Goal: Information Seeking & Learning: Learn about a topic

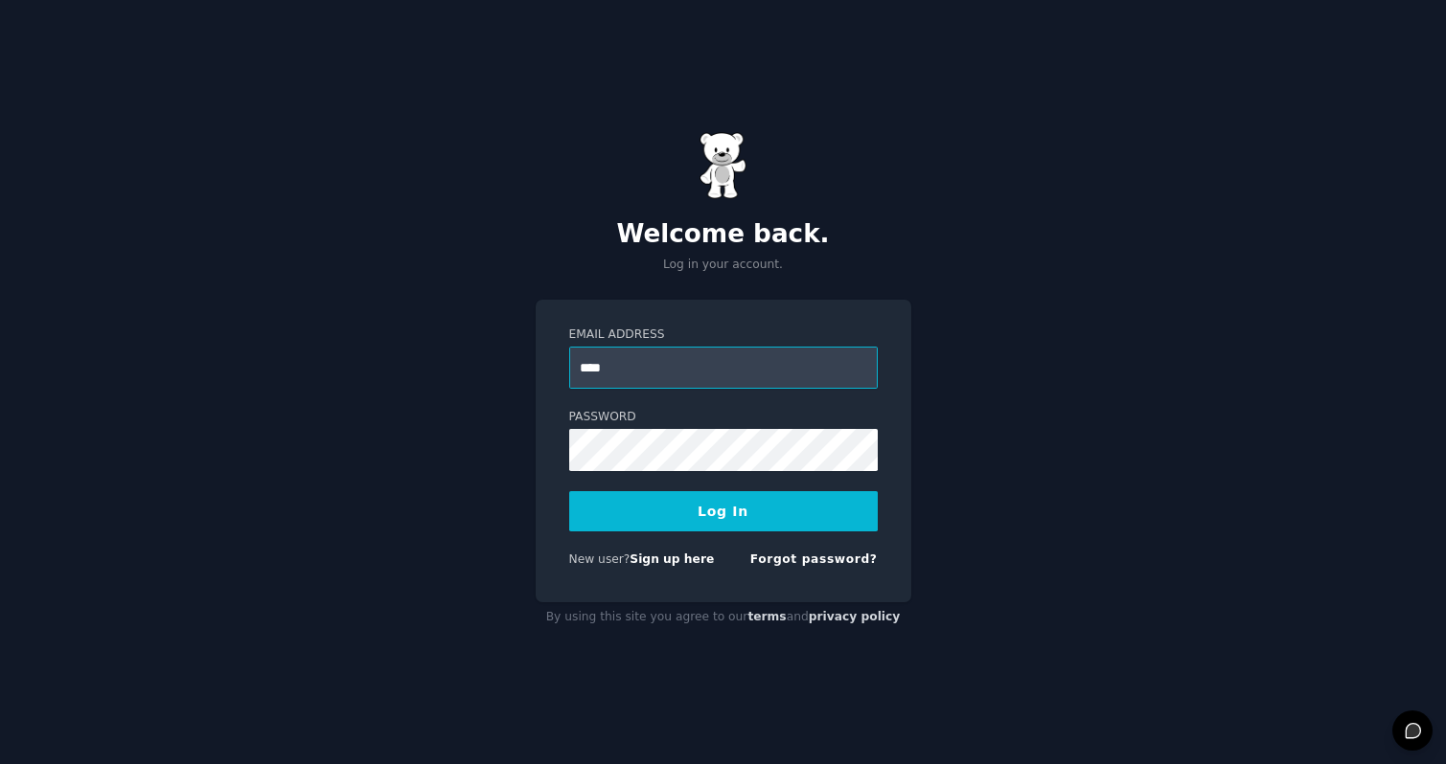
type input "**********"
click at [569, 491] on button "Log In" at bounding box center [723, 511] width 308 height 40
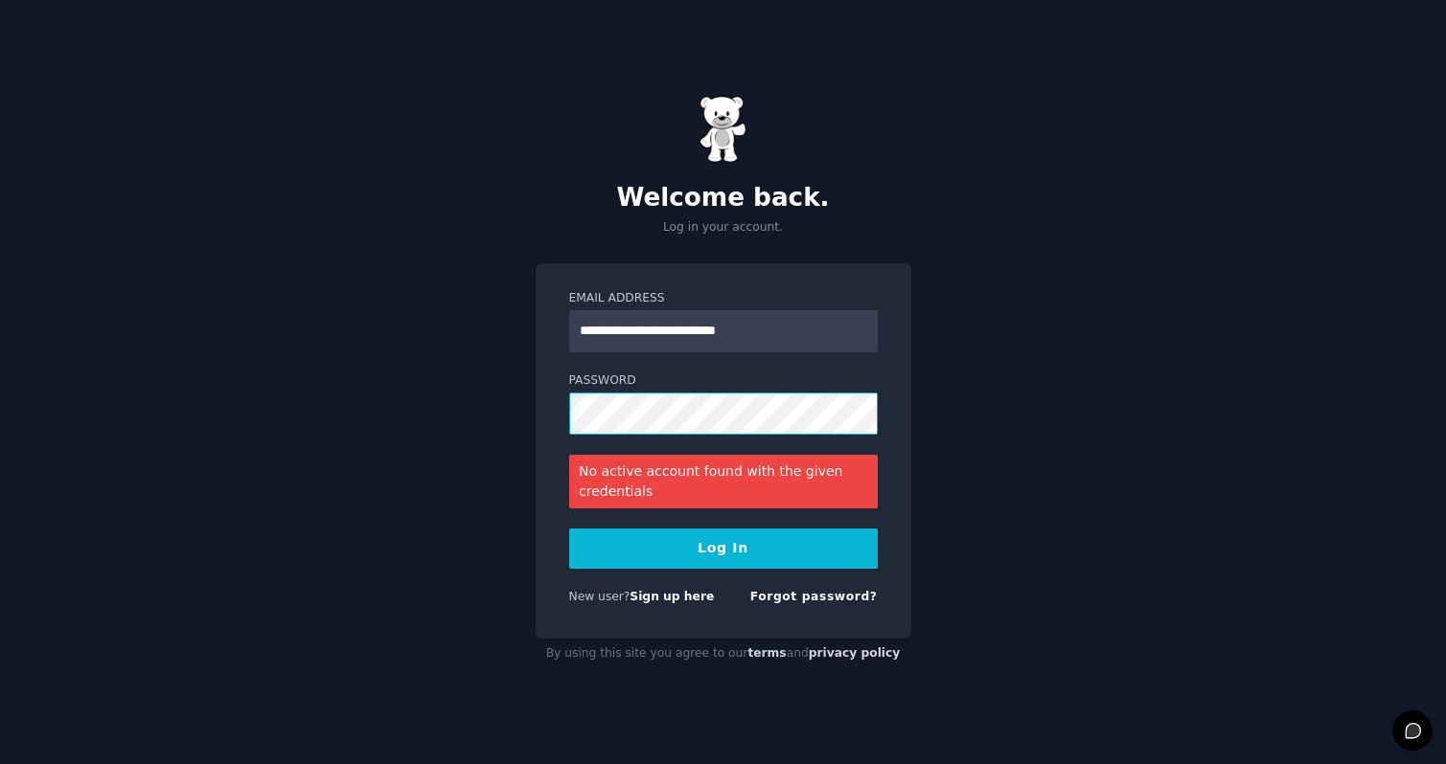
click at [569, 529] on button "Log In" at bounding box center [723, 549] width 308 height 40
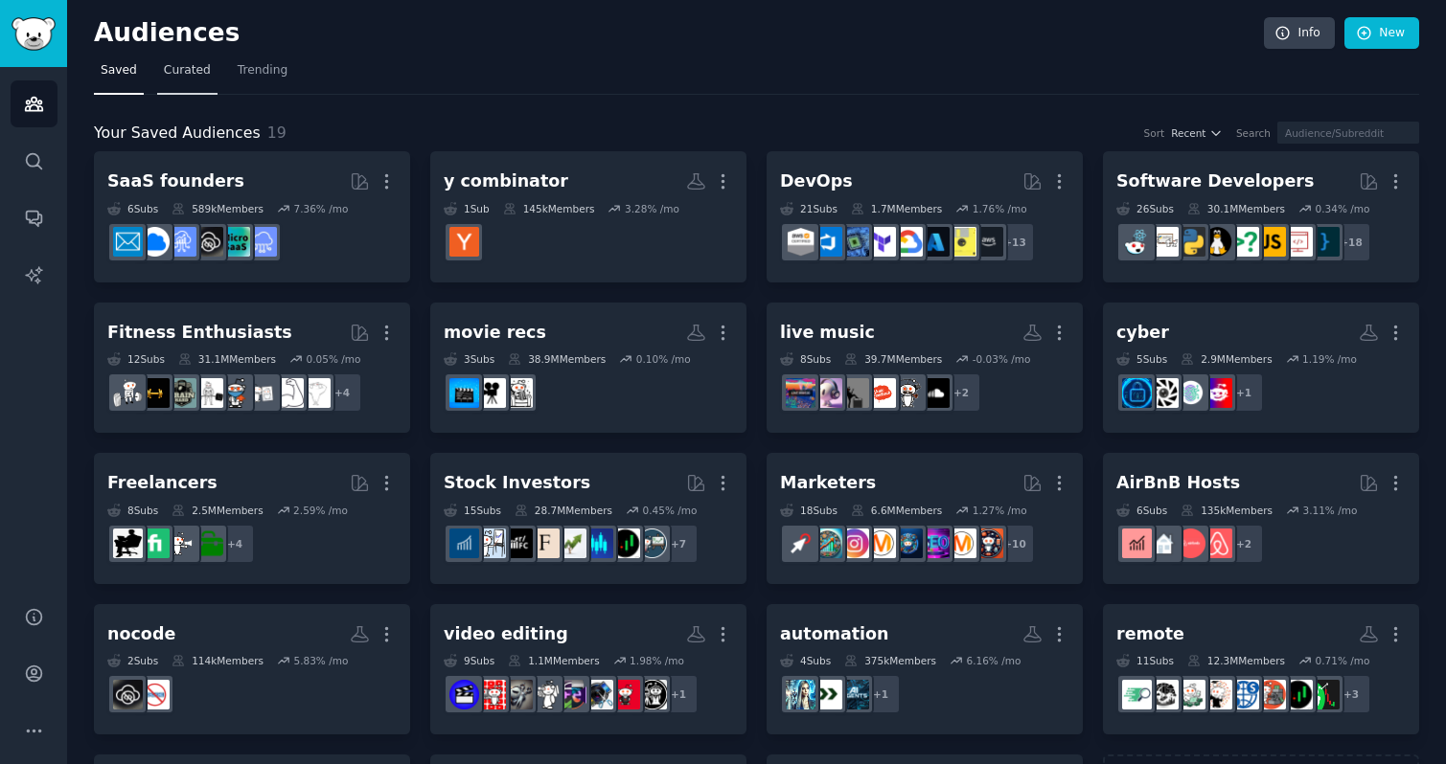
click at [190, 67] on span "Curated" at bounding box center [187, 70] width 47 height 17
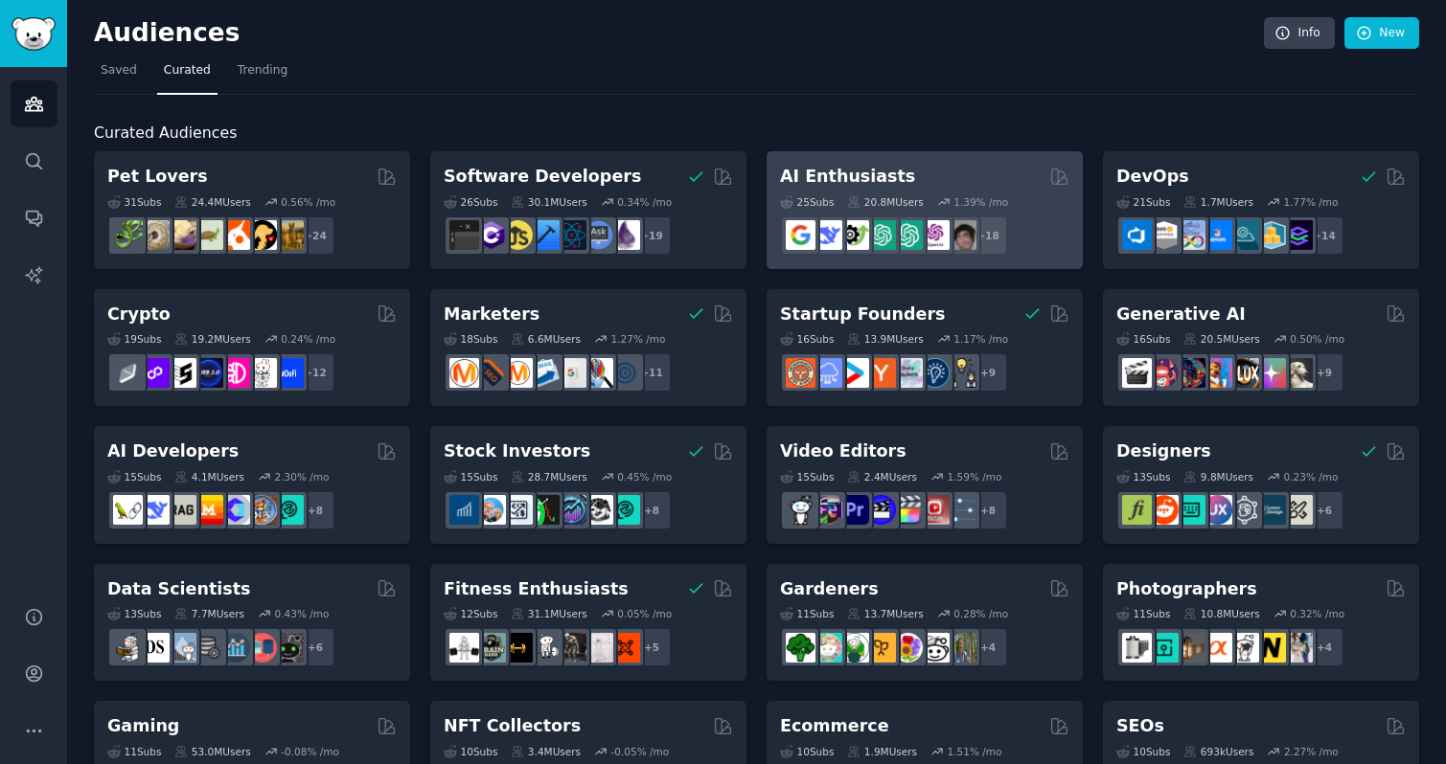
click at [932, 208] on div "25 Sub s 20.8M Users 1.39 % /mo r/OpenAIDev + 18" at bounding box center [924, 222] width 289 height 67
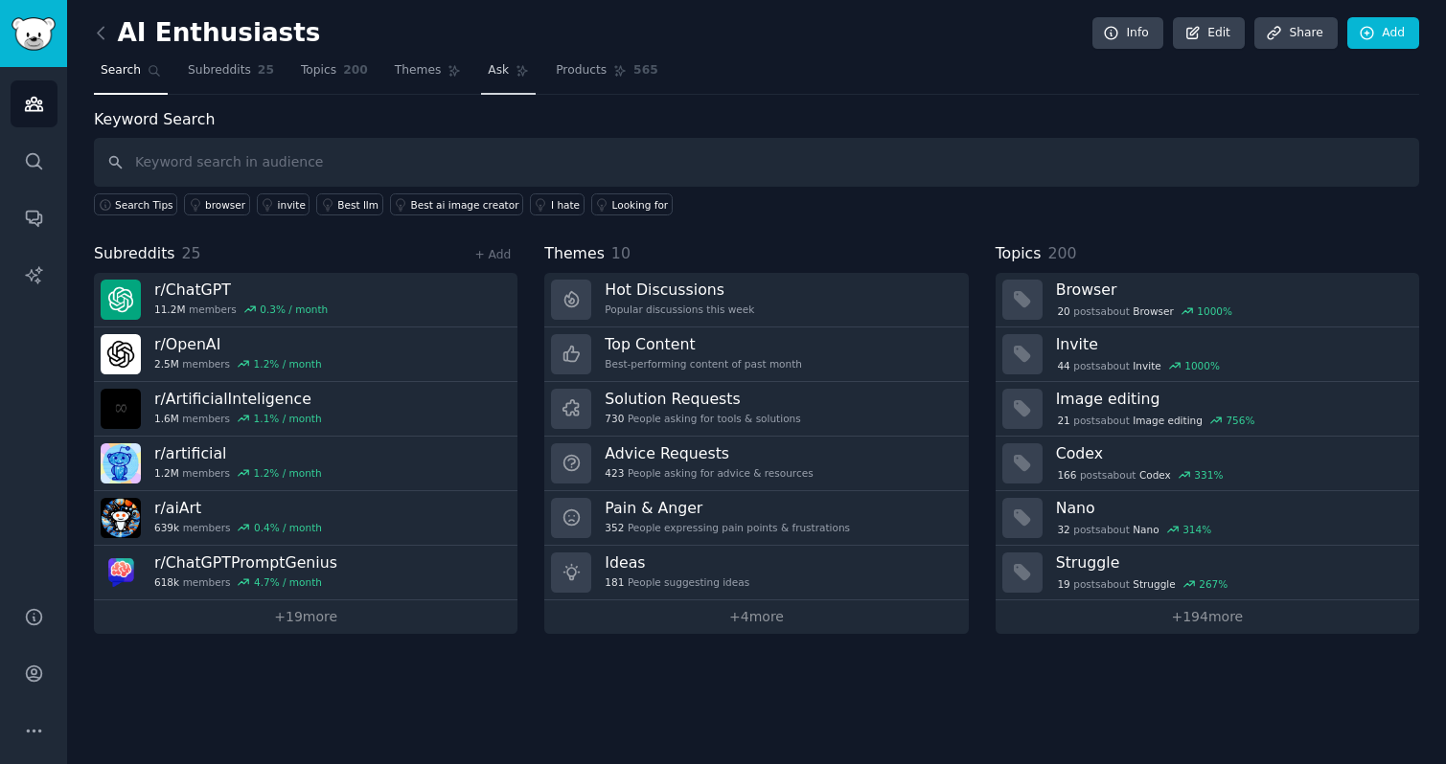
click at [490, 68] on span "Ask" at bounding box center [498, 70] width 21 height 17
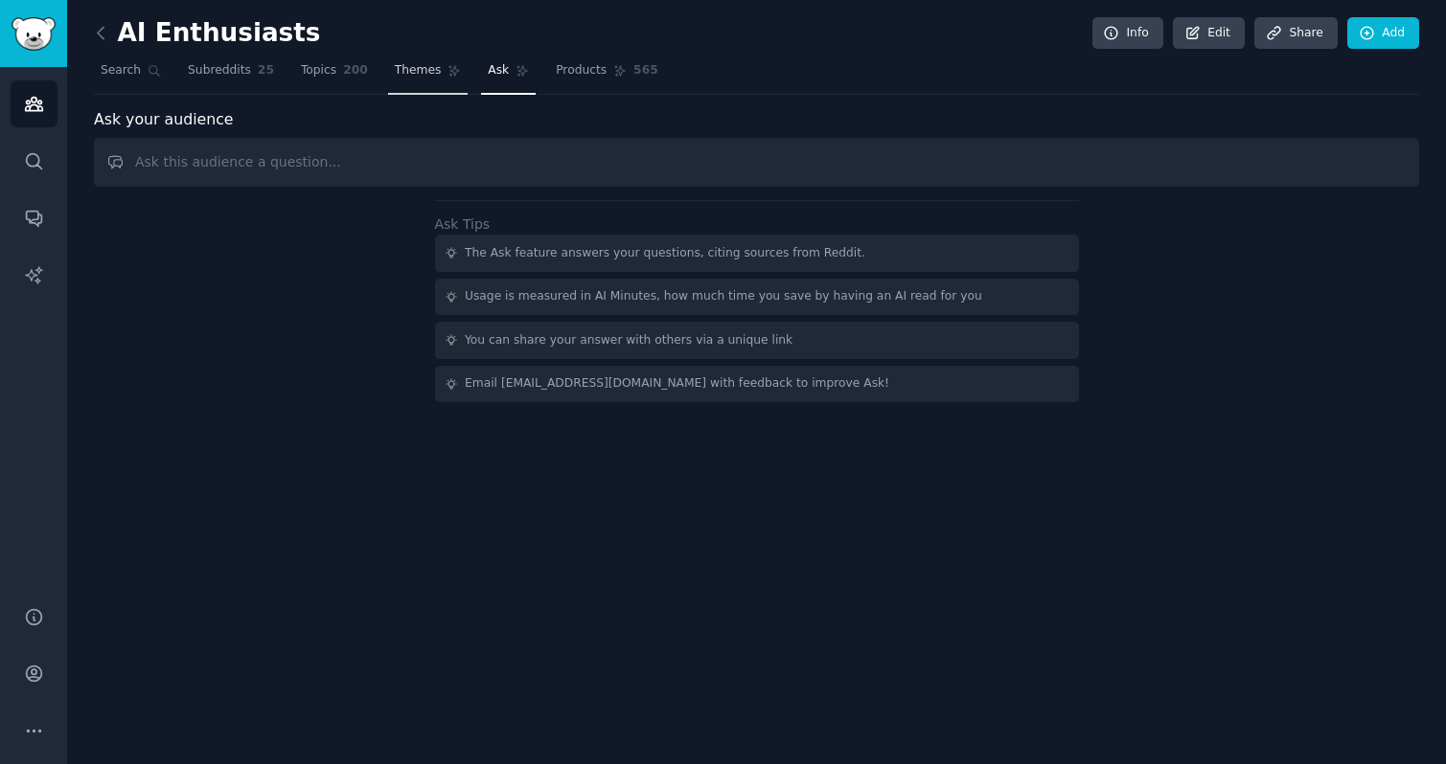
click at [415, 69] on span "Themes" at bounding box center [418, 70] width 47 height 17
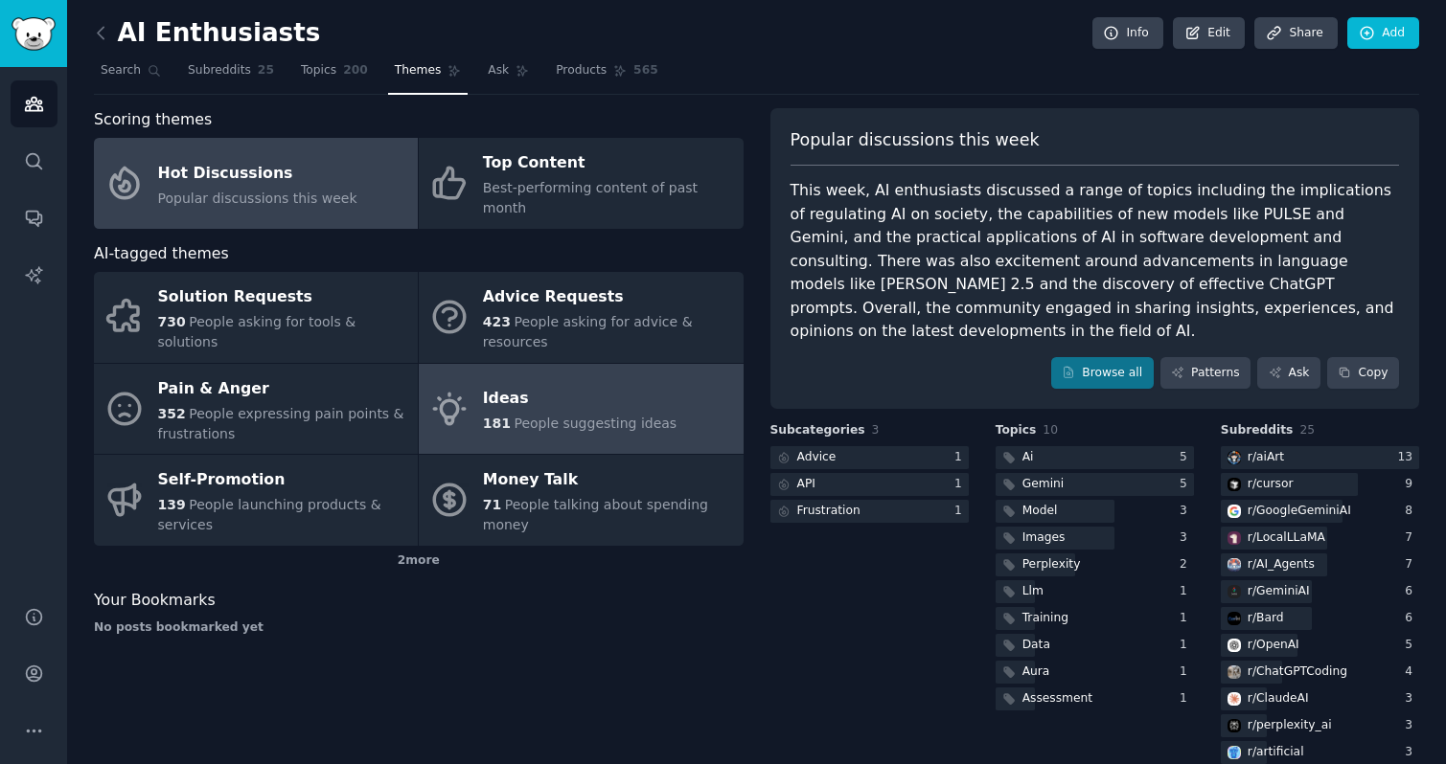
click at [536, 391] on div "Ideas" at bounding box center [580, 399] width 194 height 31
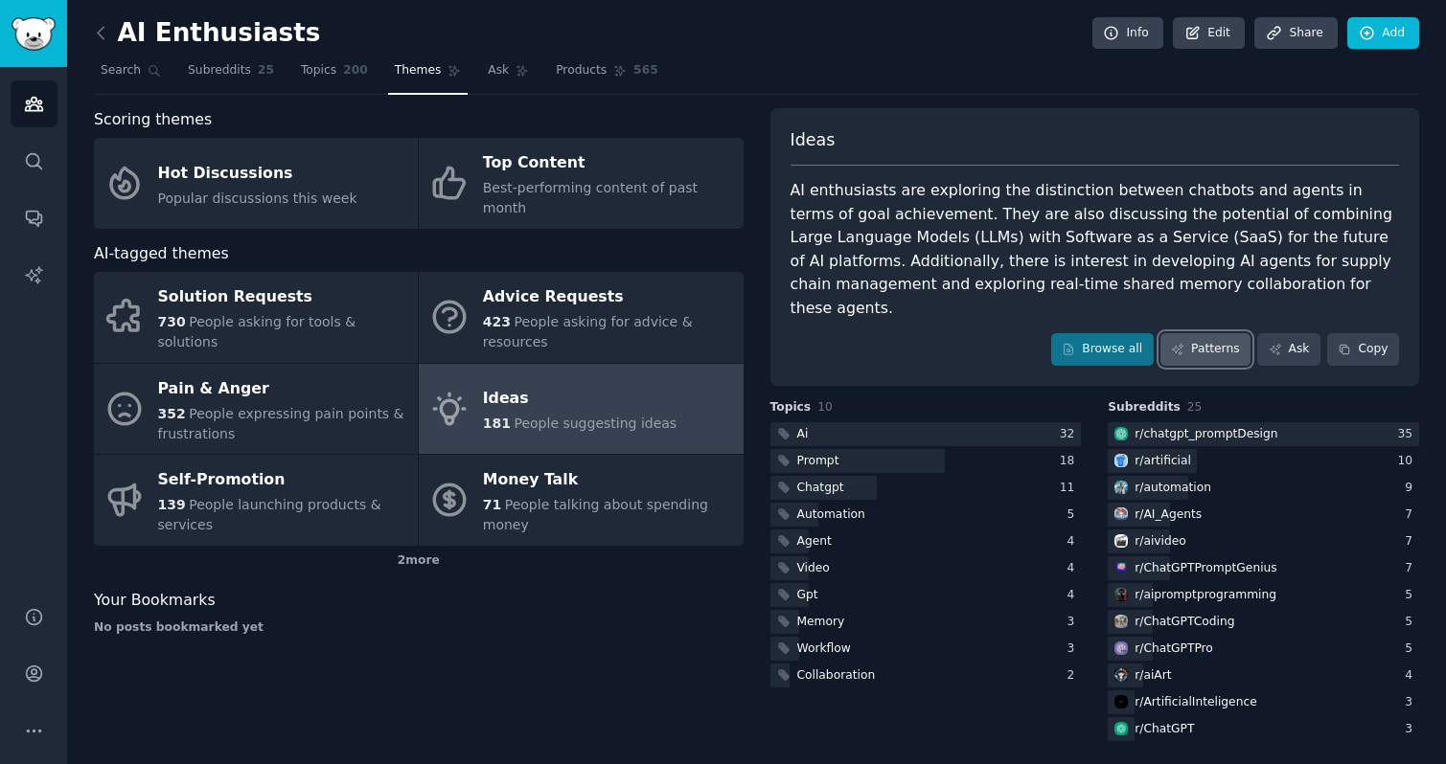
click at [1198, 333] on link "Patterns" at bounding box center [1205, 349] width 90 height 33
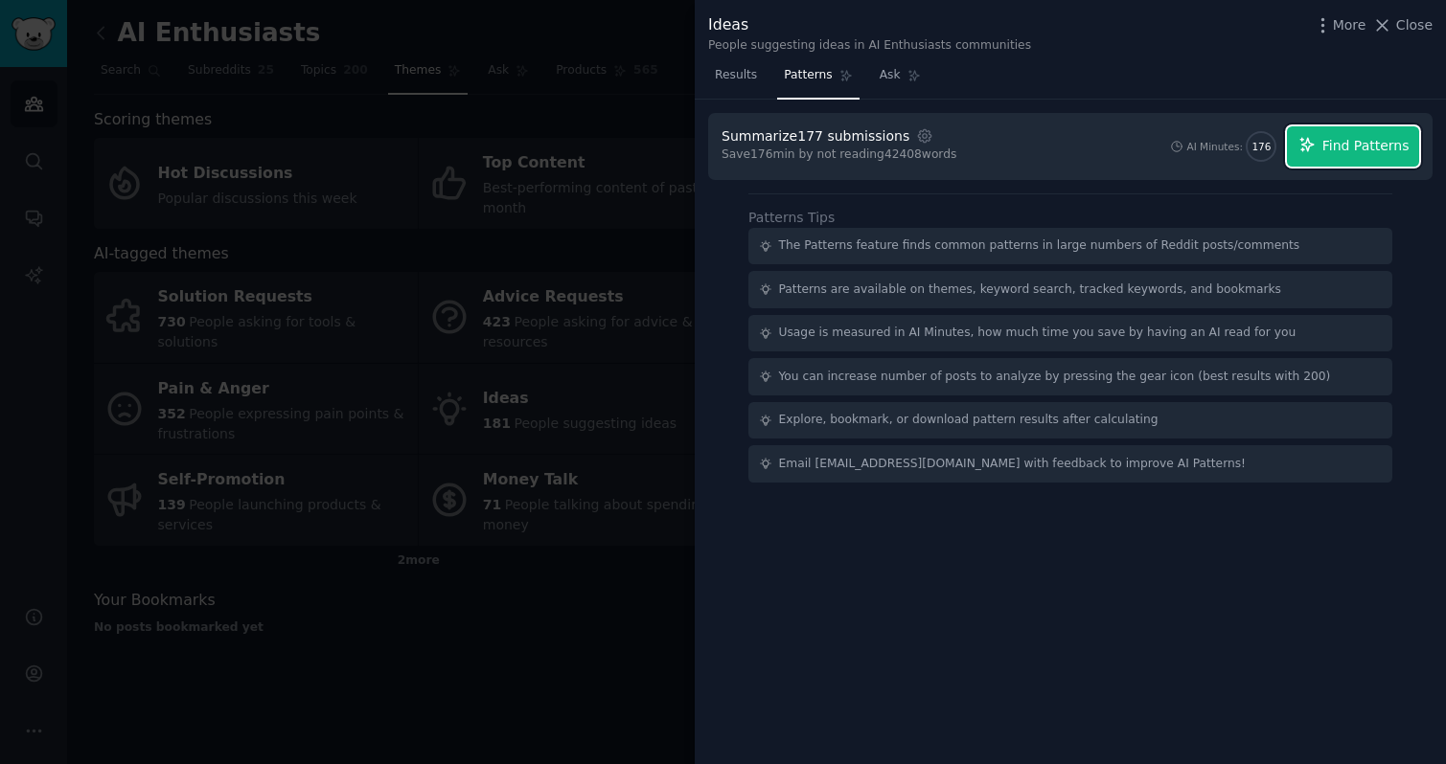
click at [1372, 142] on span "Find Patterns" at bounding box center [1365, 146] width 87 height 20
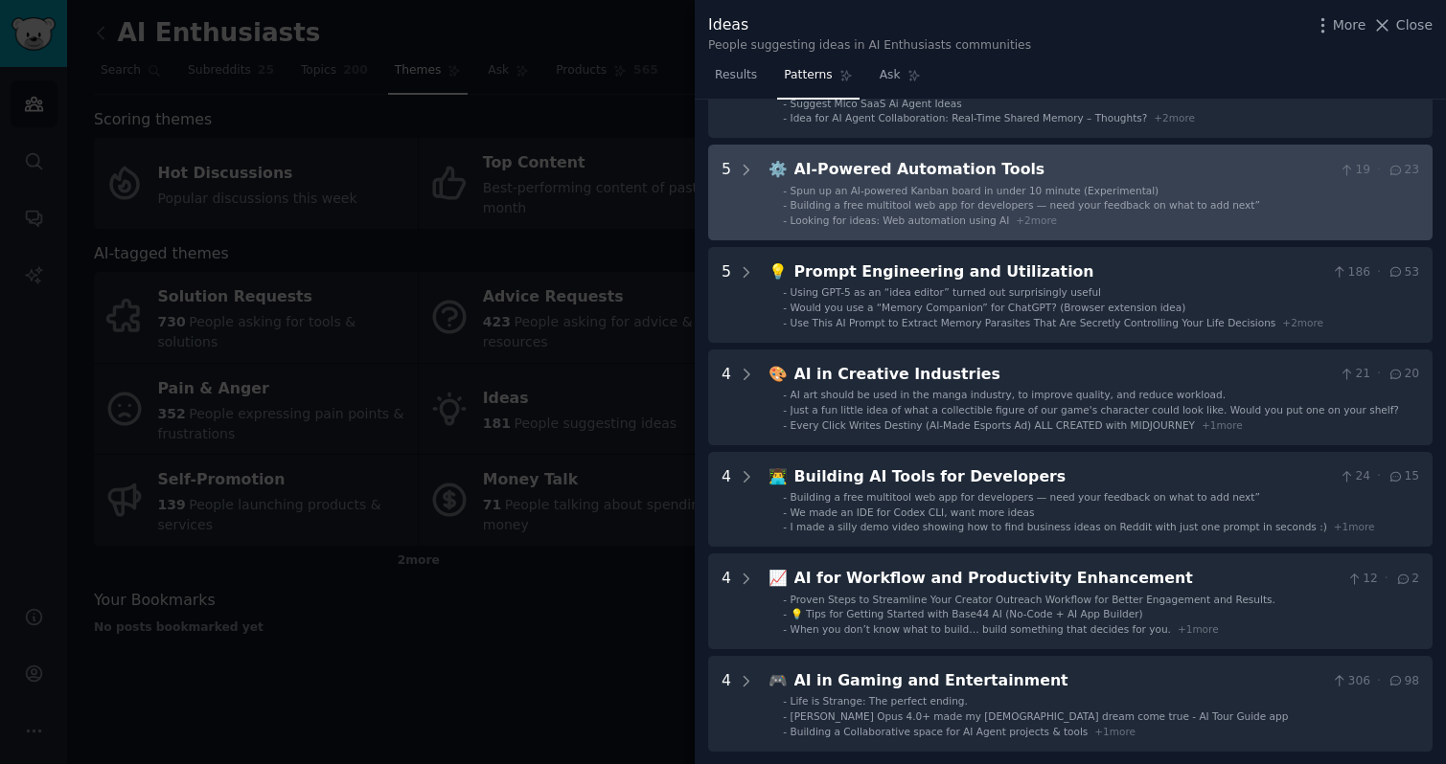
scroll to position [161, 0]
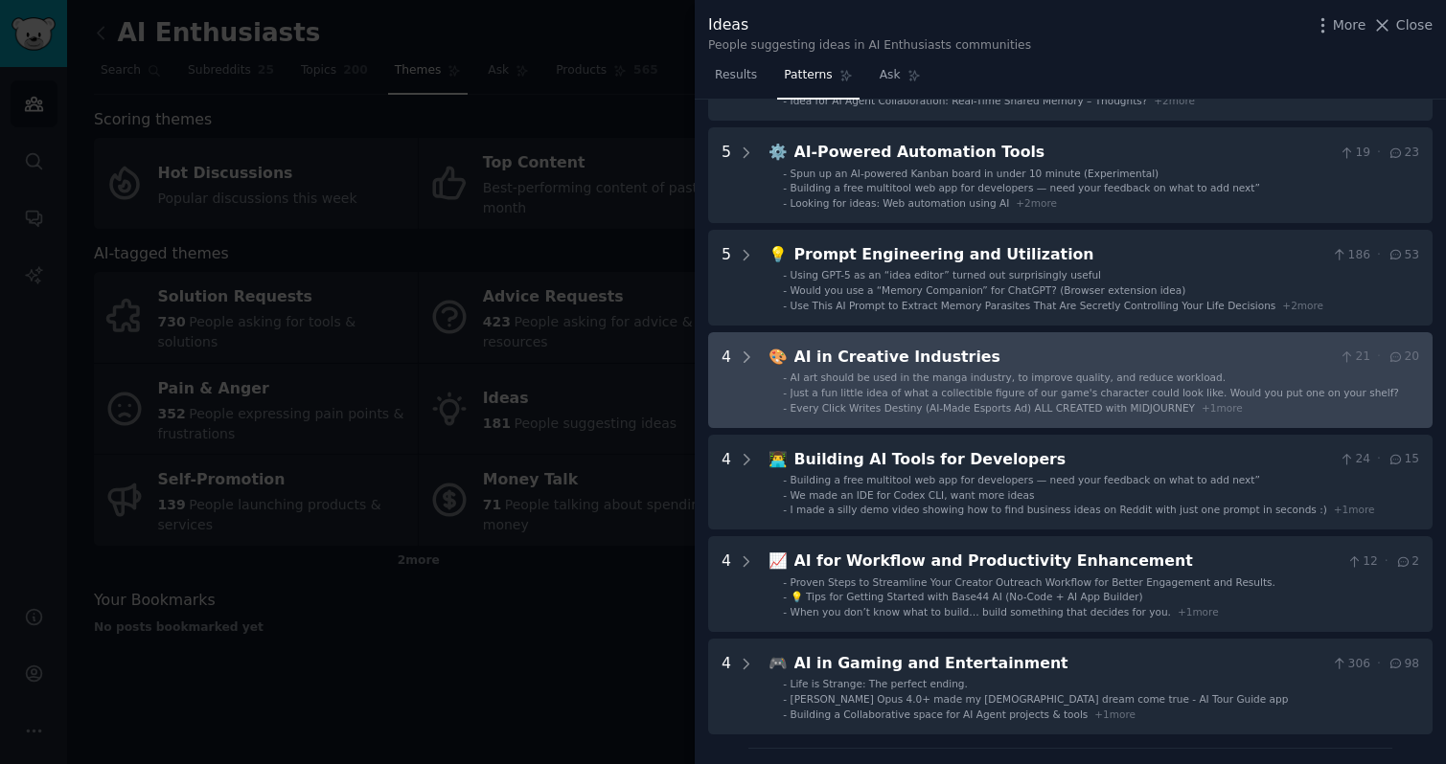
click at [990, 373] on span "AI art should be used in the manga industry, to improve quality, and reduce wor…" at bounding box center [1007, 377] width 435 height 11
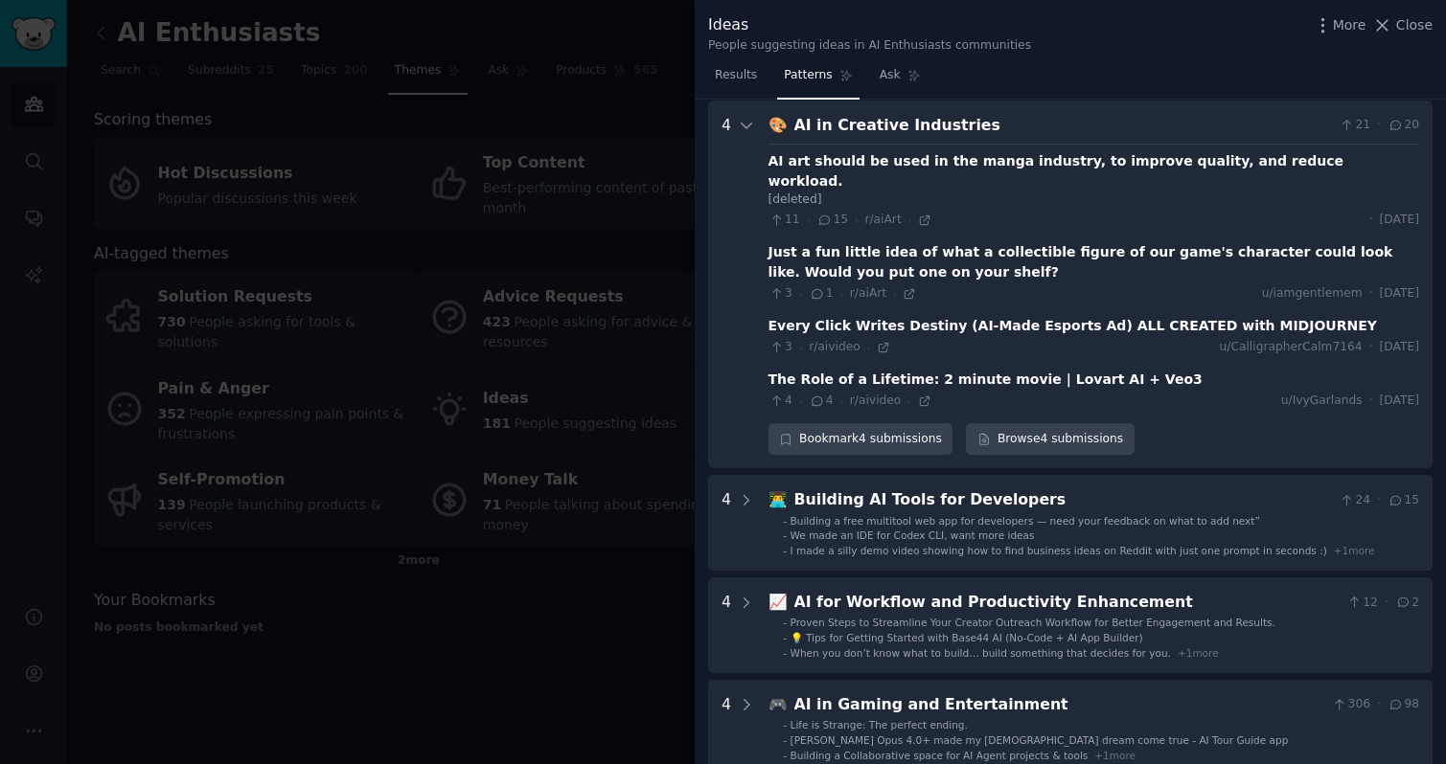
scroll to position [394, 0]
